Goal: Task Accomplishment & Management: Complete application form

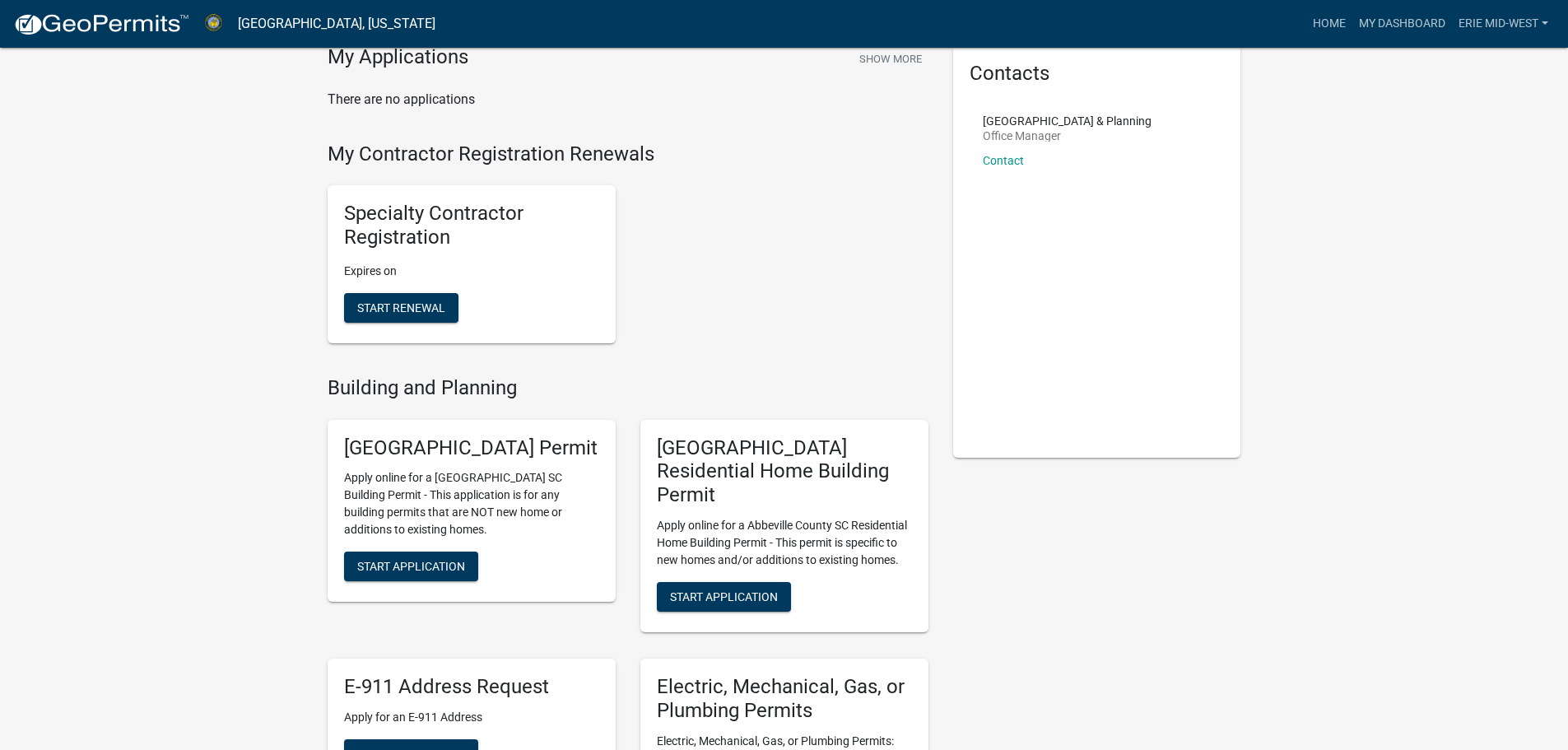
scroll to position [72, 0]
click at [402, 219] on h5 "Specialty Contractor Registration" at bounding box center [471, 227] width 255 height 48
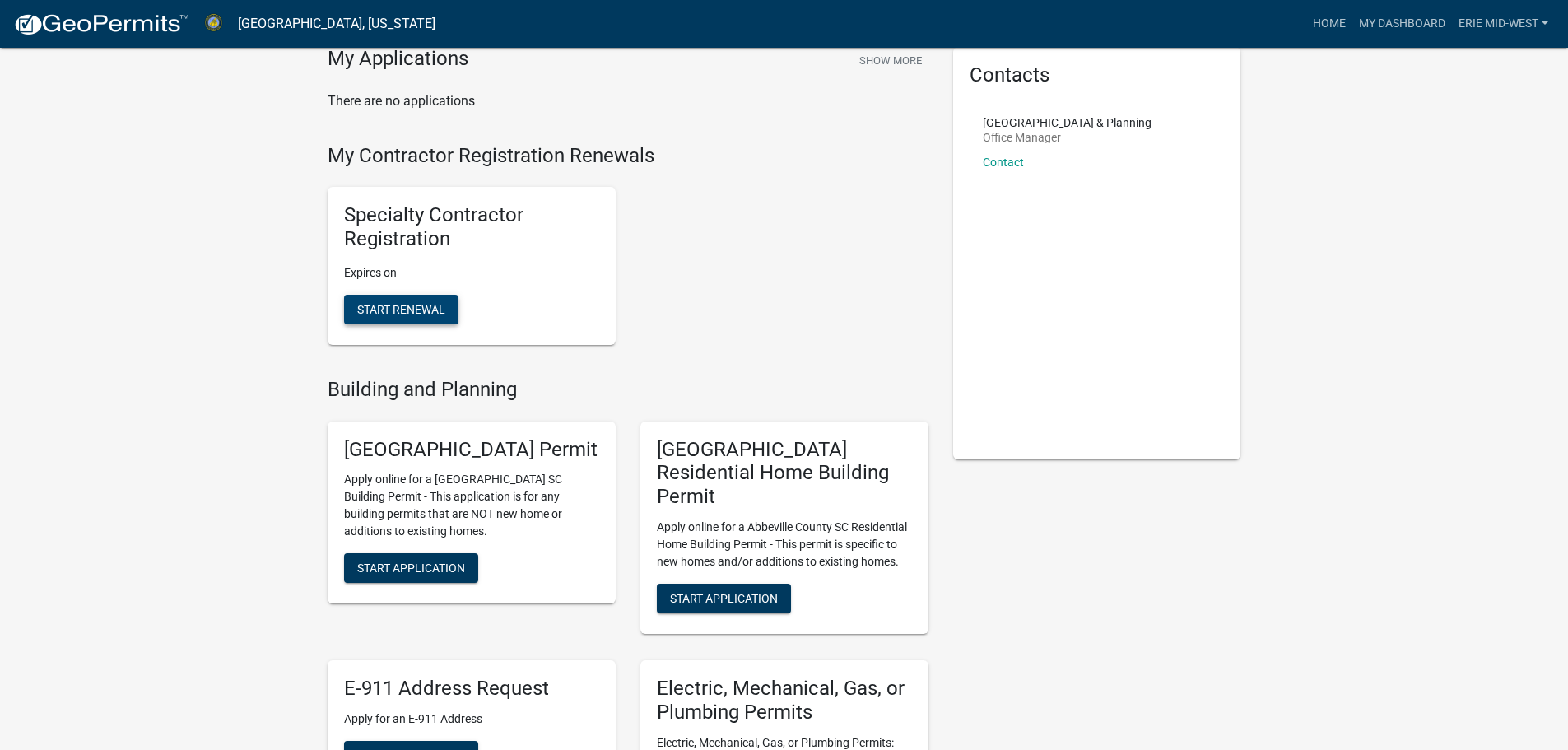
click at [402, 306] on span "Start Renewal" at bounding box center [401, 309] width 88 height 13
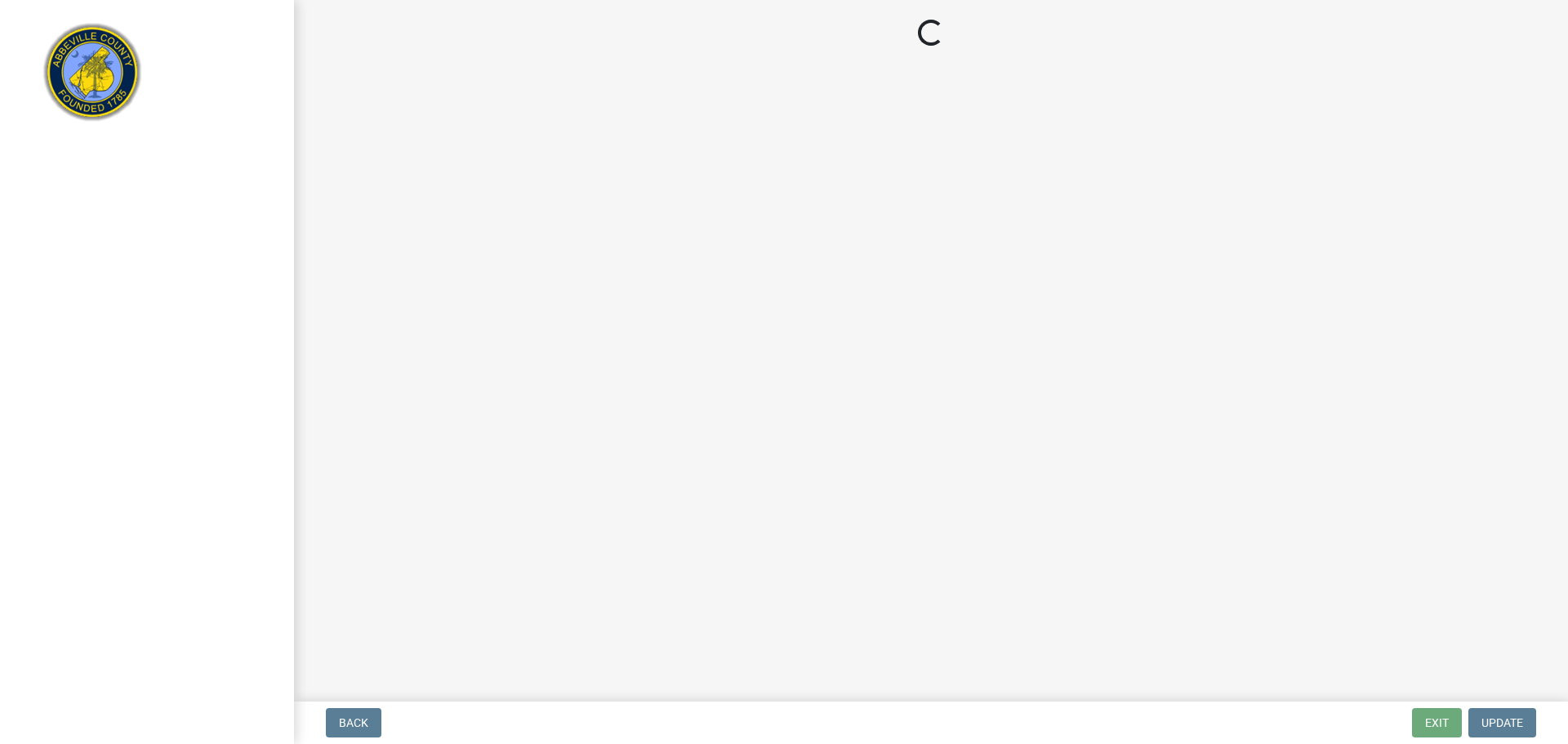
select select "OH"
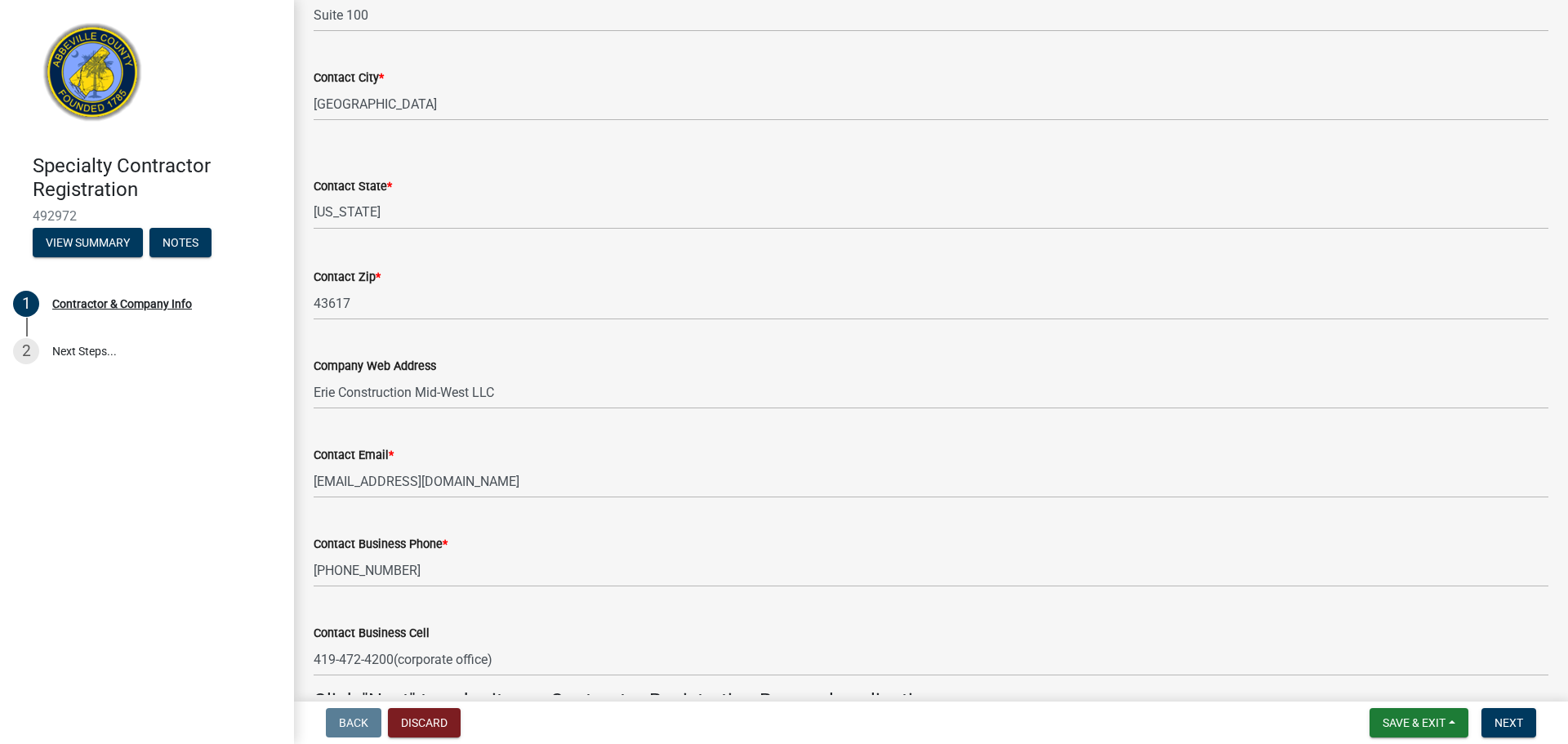
scroll to position [1394, 0]
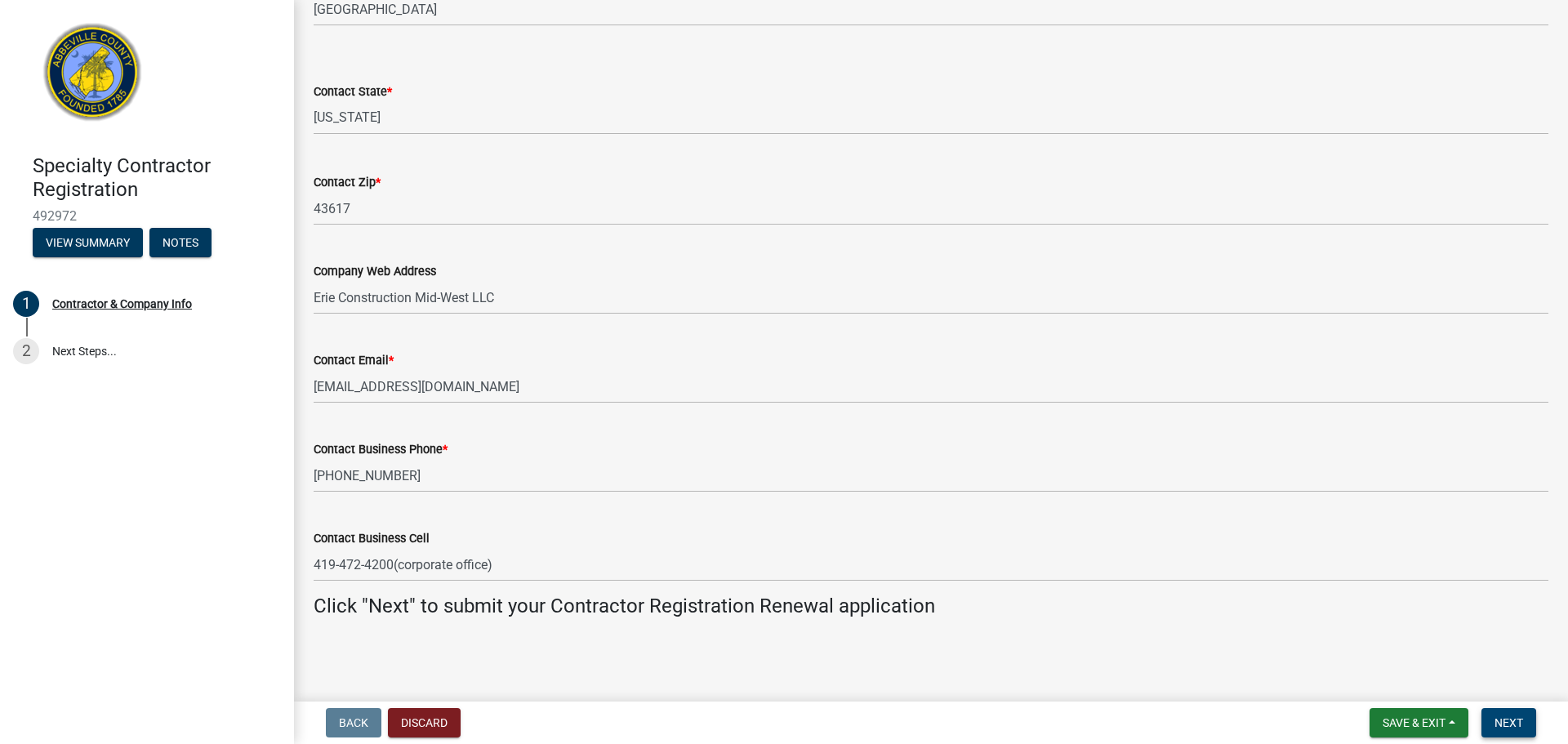
click at [1533, 716] on button "Next" at bounding box center [1510, 722] width 55 height 29
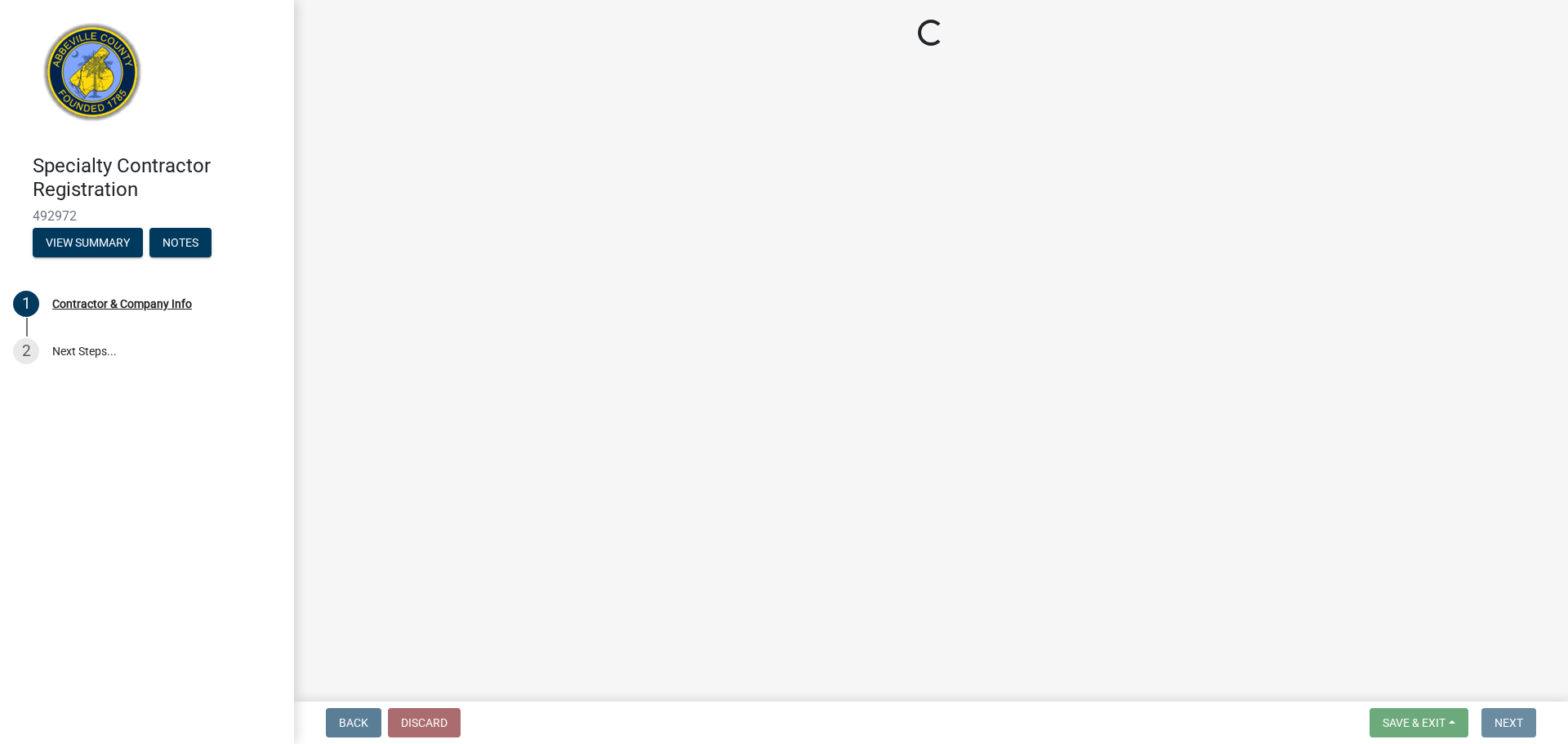
scroll to position [0, 0]
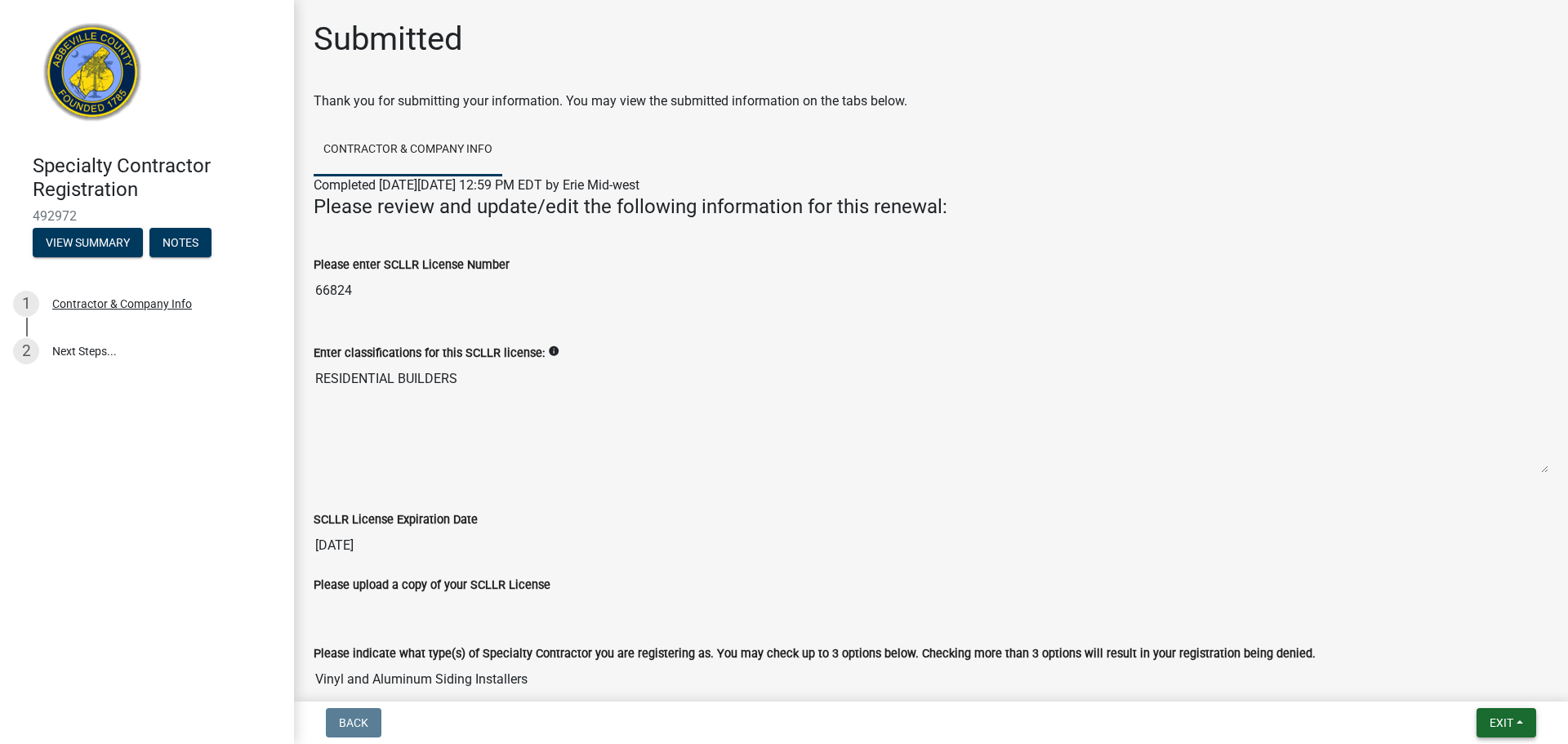
click at [1529, 716] on button "Exit" at bounding box center [1506, 722] width 59 height 29
click at [1479, 645] on button "Save" at bounding box center [1471, 640] width 130 height 39
click at [90, 240] on button "View Summary" at bounding box center [88, 242] width 110 height 29
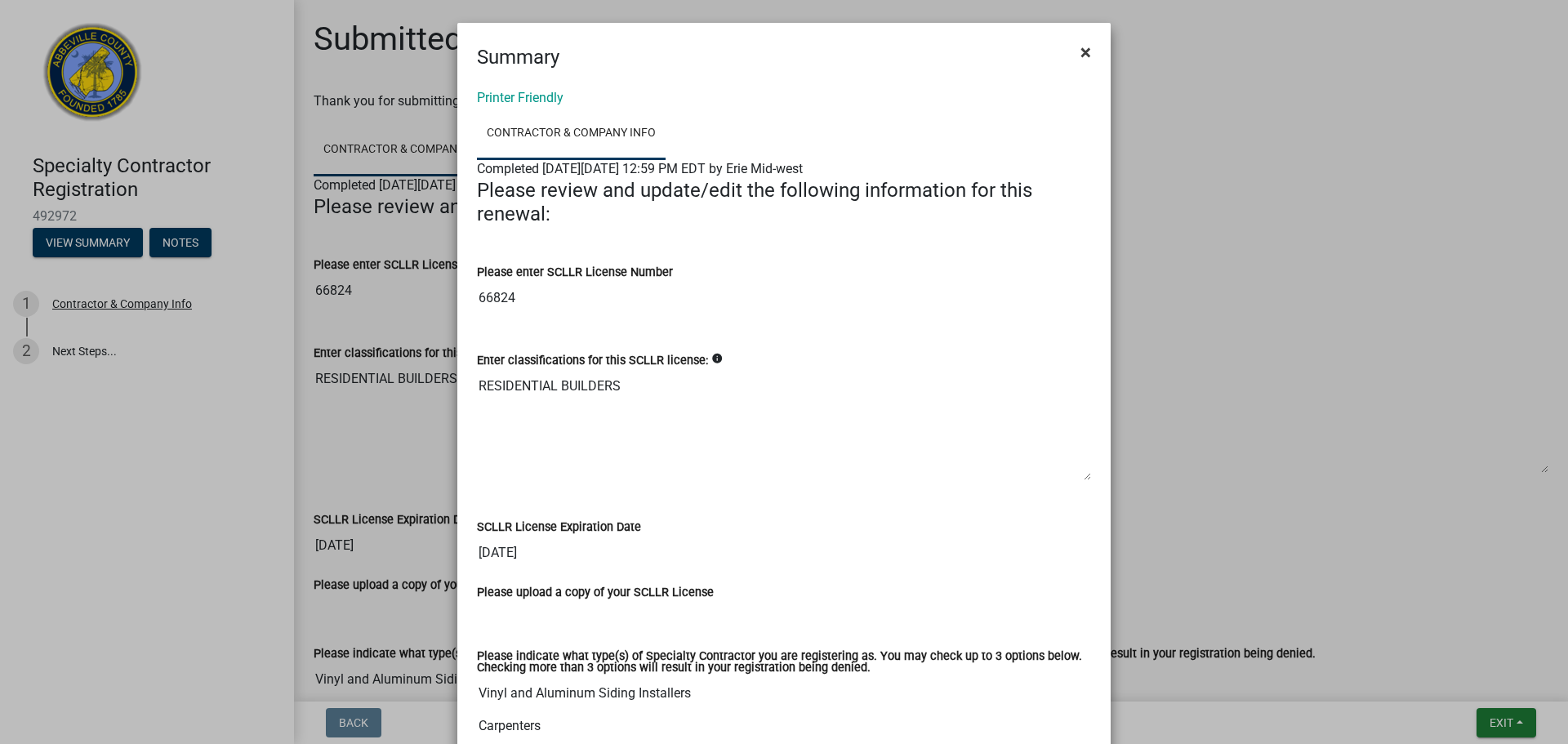
click at [1081, 45] on span "×" at bounding box center [1086, 52] width 11 height 23
